Goal: Task Accomplishment & Management: Use online tool/utility

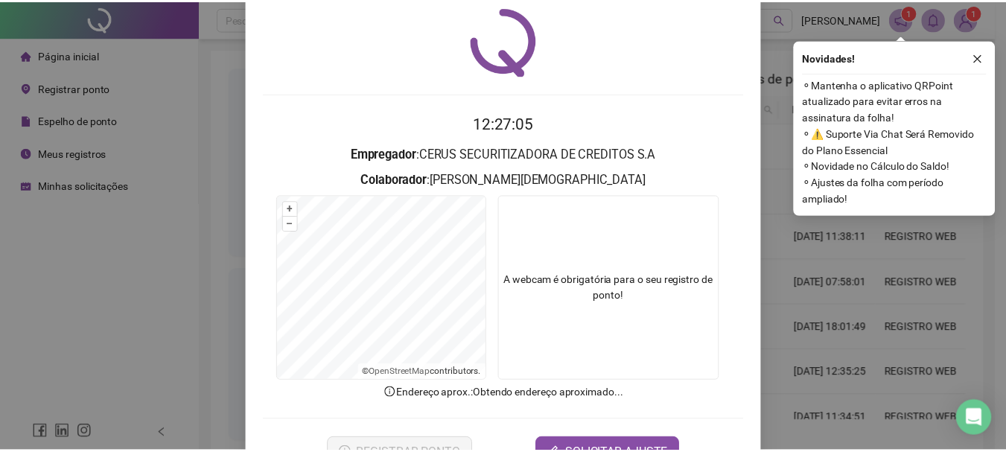
scroll to position [74, 0]
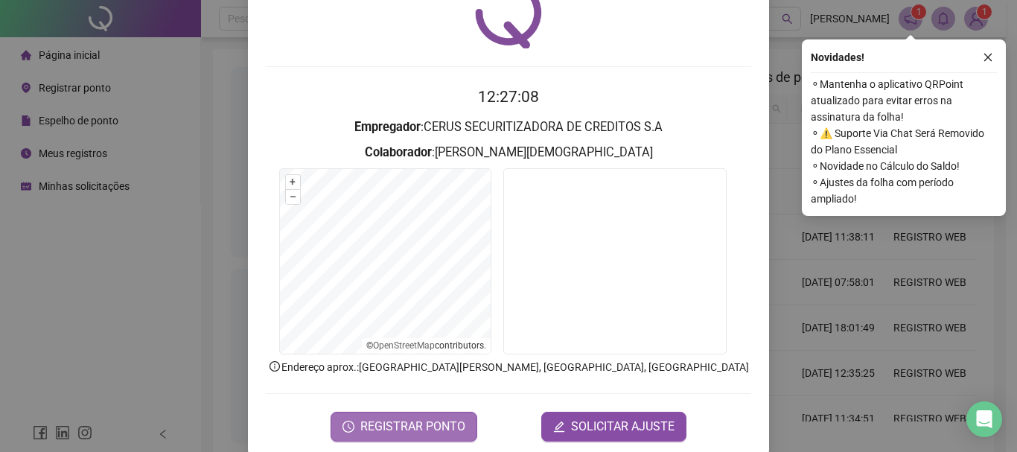
click at [376, 424] on span "REGISTRAR PONTO" at bounding box center [412, 427] width 105 height 18
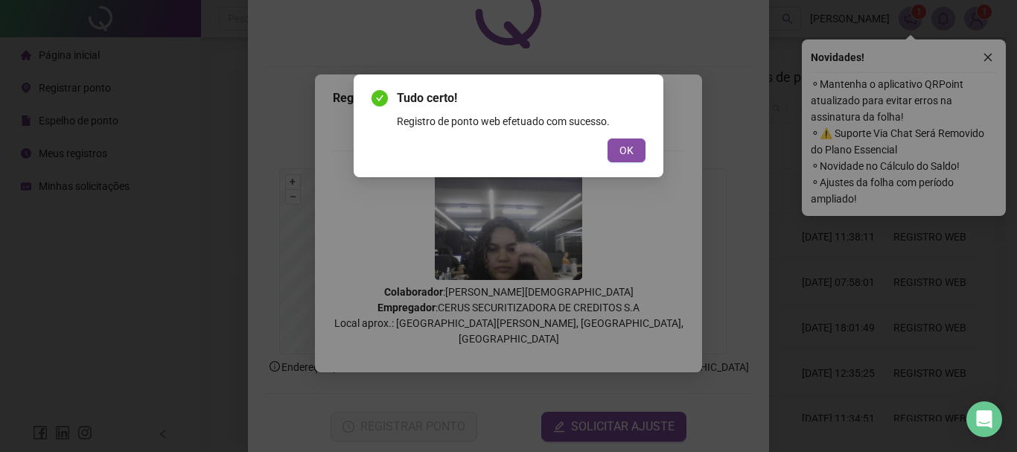
drag, startPoint x: 628, startPoint y: 157, endPoint x: 460, endPoint y: 147, distance: 168.5
click at [628, 156] on span "OK" at bounding box center [626, 150] width 14 height 16
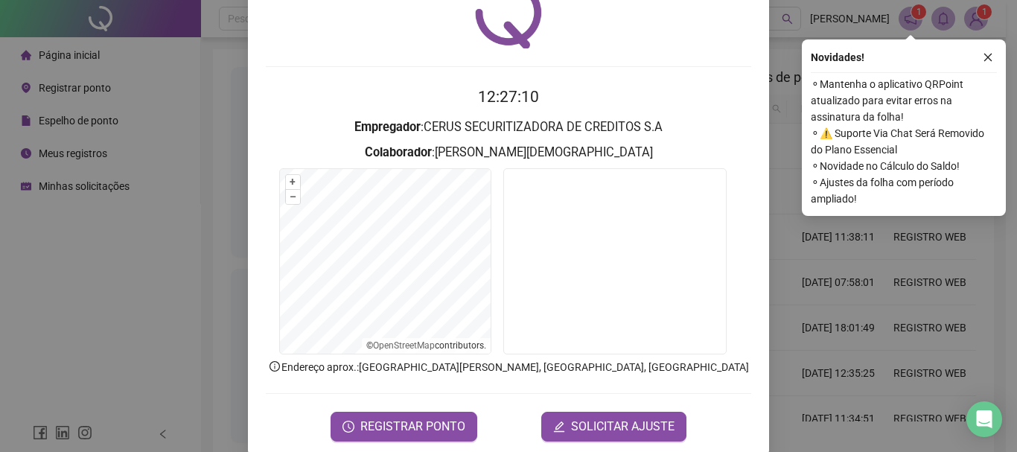
click at [205, 157] on div "Registro de ponto web 12:27:10 Empregador : CERUS SECURITIZADORA DE CREDITOS S.…" at bounding box center [508, 226] width 1017 height 452
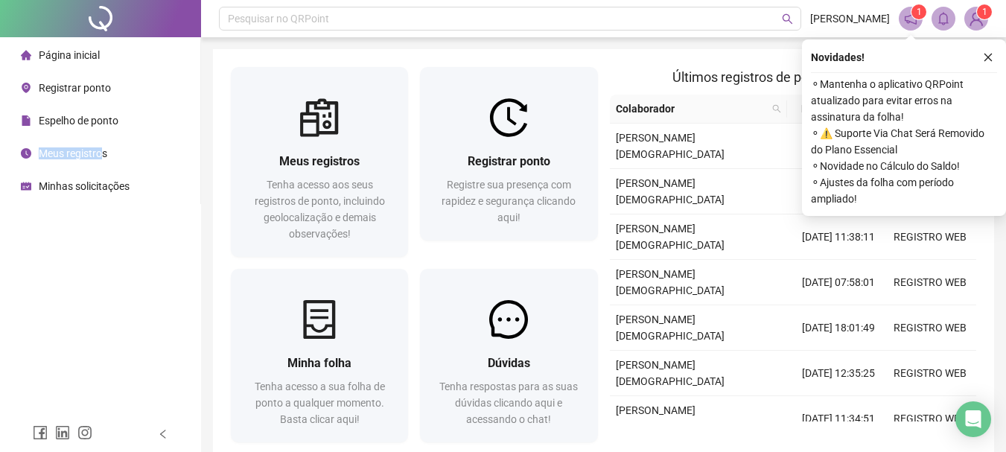
click at [101, 145] on div "Meus registros" at bounding box center [64, 153] width 86 height 30
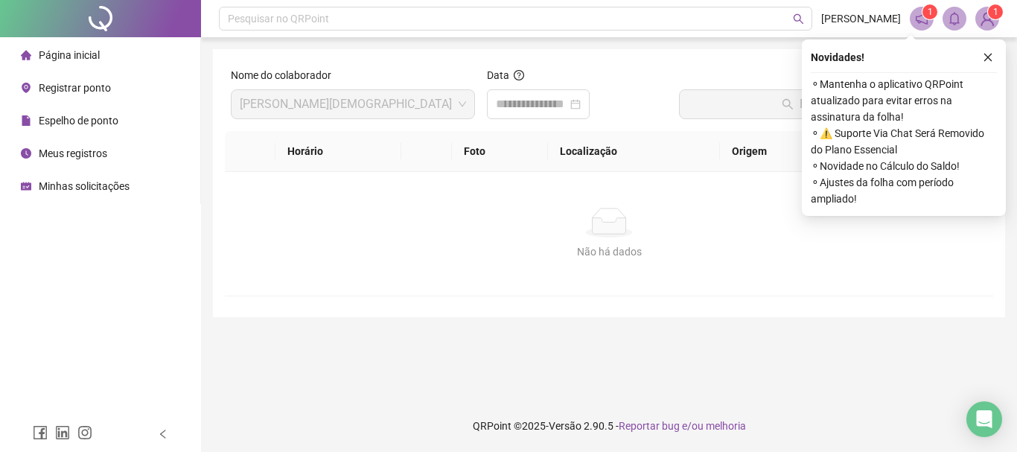
click at [89, 44] on div "Página inicial" at bounding box center [60, 55] width 79 height 30
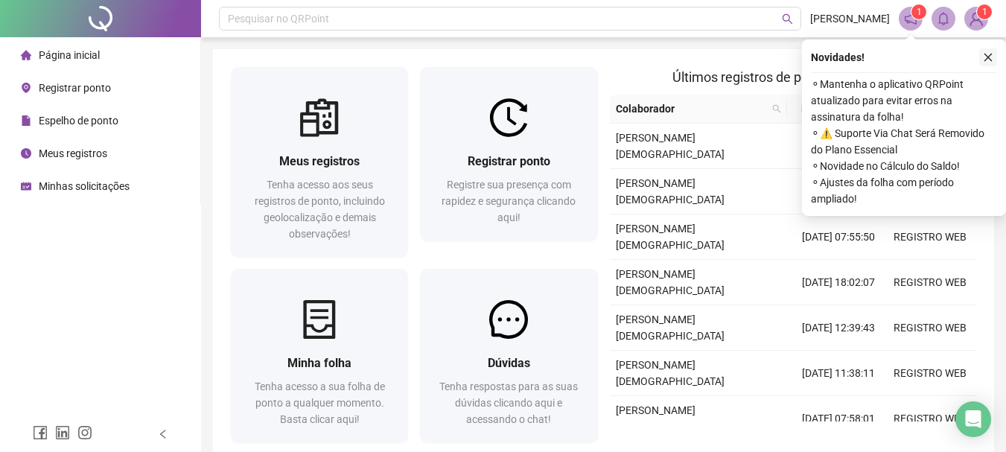
click at [985, 60] on icon "close" at bounding box center [988, 58] width 8 height 8
